Goal: Task Accomplishment & Management: Manage account settings

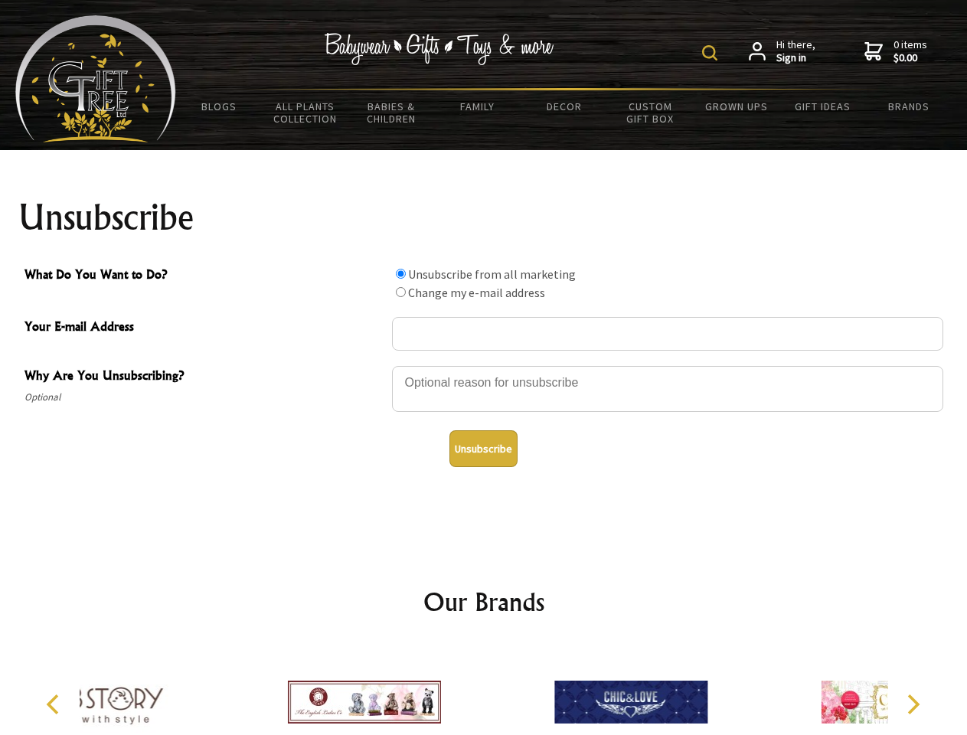
click at [712, 53] on img at bounding box center [709, 52] width 15 height 15
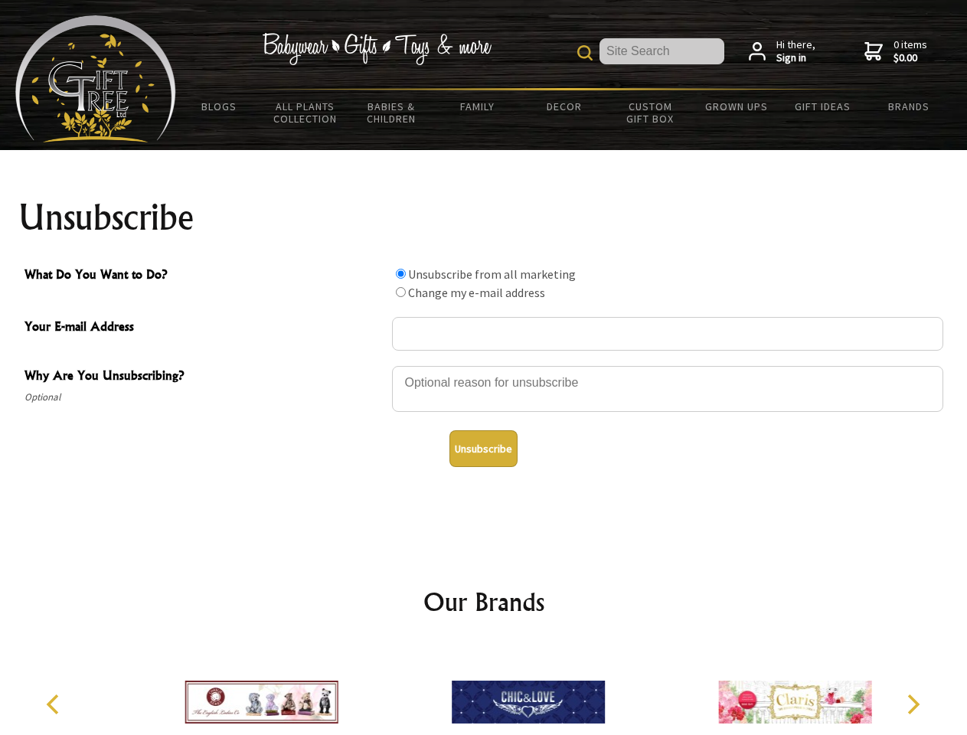
click at [484, 365] on div at bounding box center [667, 391] width 551 height 54
click at [400, 273] on input "What Do You Want to Do?" at bounding box center [401, 274] width 10 height 10
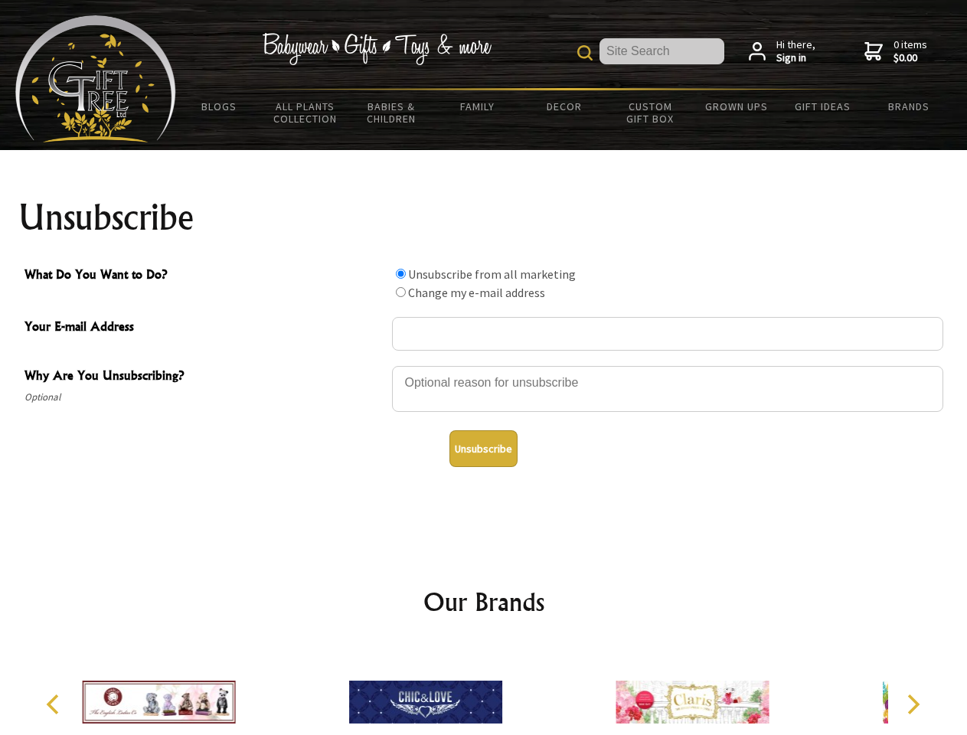
click at [400, 292] on input "What Do You Want to Do?" at bounding box center [401, 292] width 10 height 10
radio input "true"
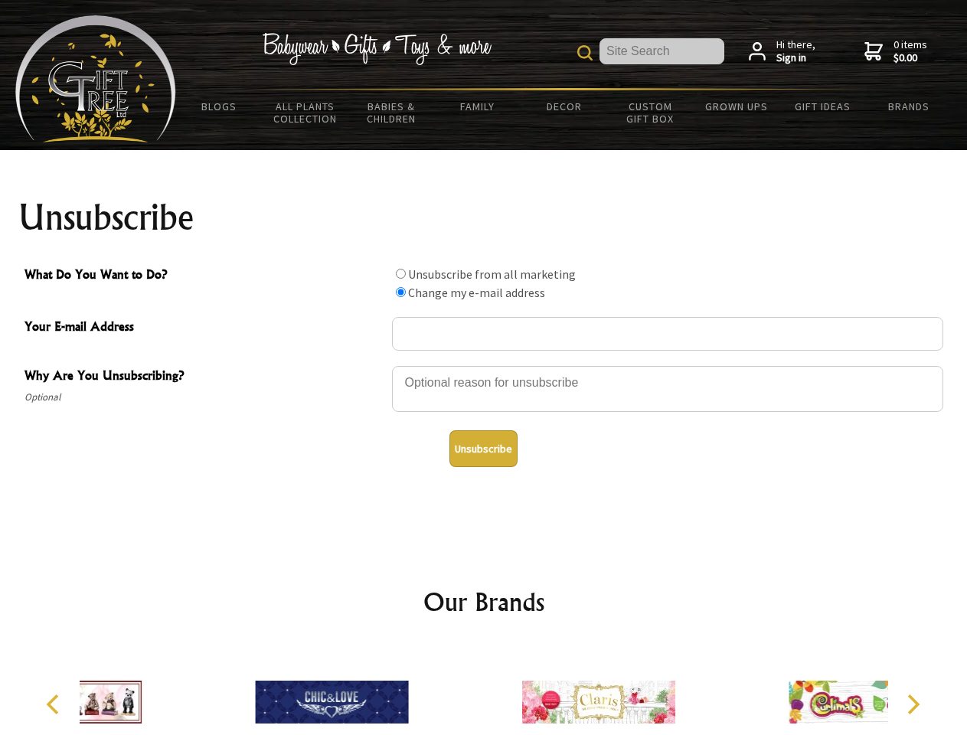
click at [483, 449] on button "Unsubscribe" at bounding box center [483, 448] width 68 height 37
click at [484, 690] on div at bounding box center [598, 703] width 266 height 119
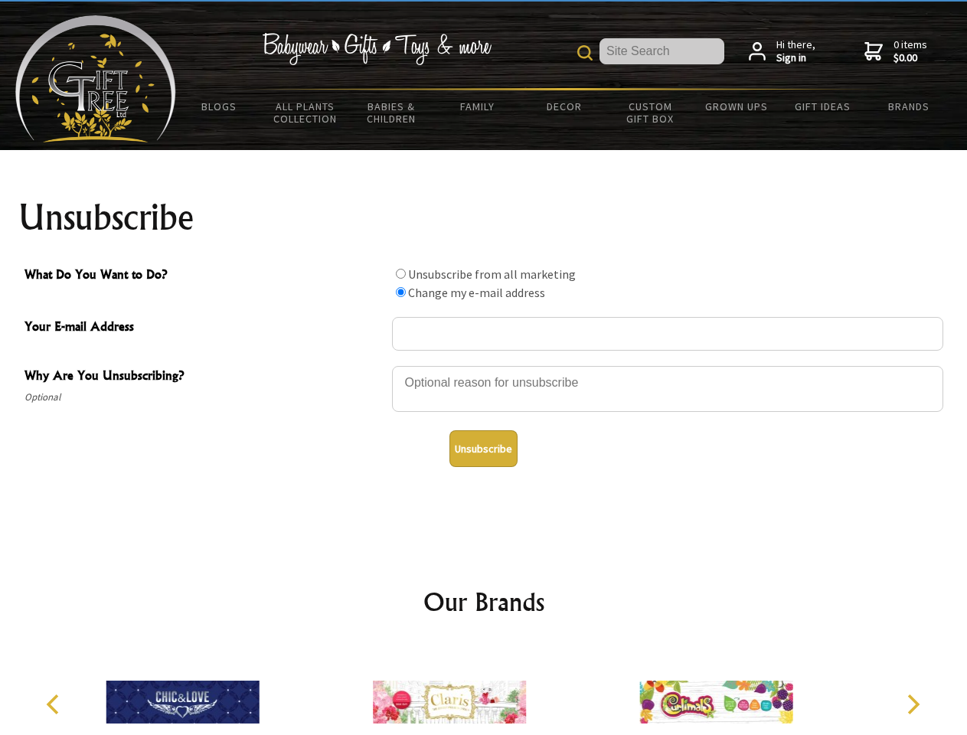
click at [55, 704] on icon "Previous" at bounding box center [54, 704] width 20 height 20
click at [912, 704] on icon "Next" at bounding box center [912, 704] width 20 height 20
